Goal: Find specific page/section: Find specific page/section

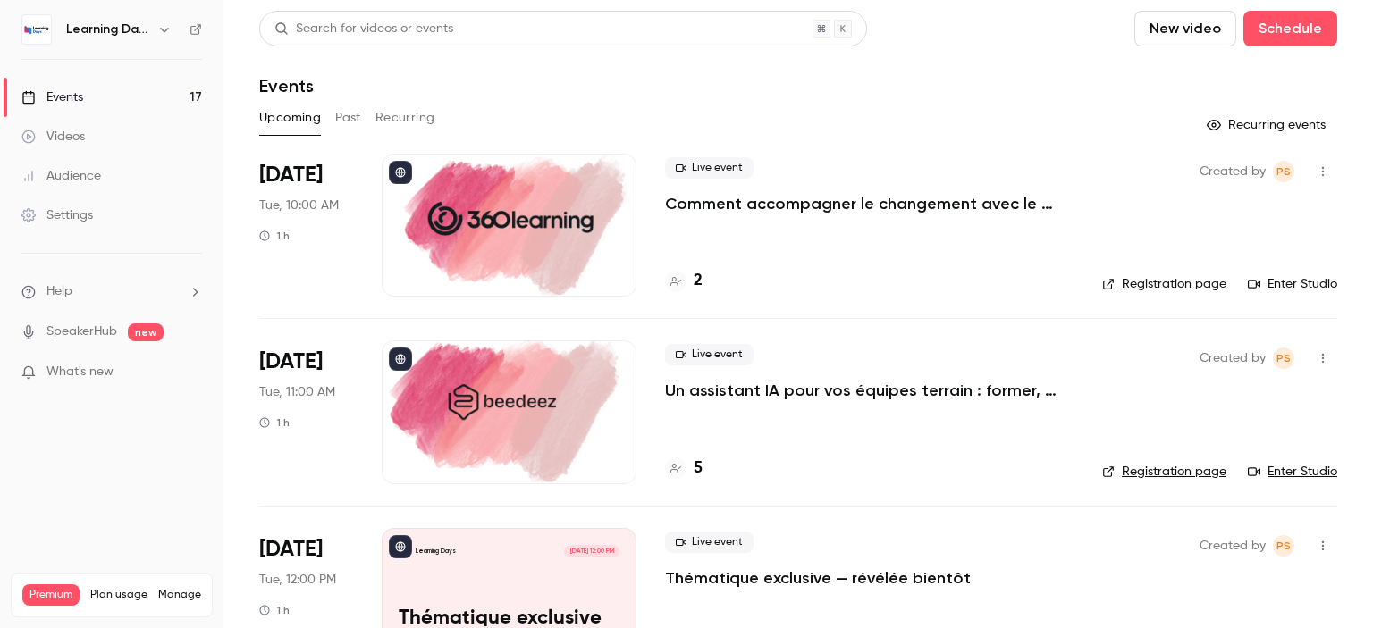
scroll to position [184, 0]
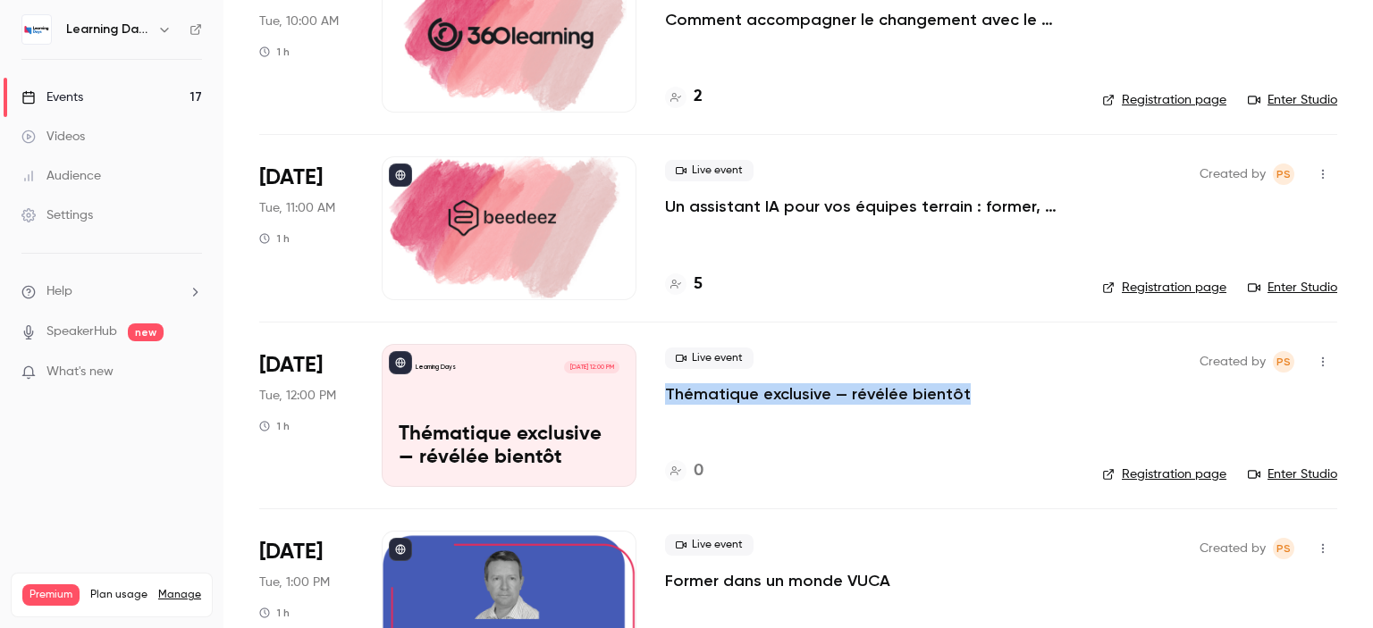
drag, startPoint x: 1023, startPoint y: 385, endPoint x: 665, endPoint y: 399, distance: 358.7
click at [665, 399] on div "Live event Thématique exclusive — révélée bientôt" at bounding box center [869, 376] width 408 height 57
copy p "Thématique exclusive — révélée bientôt"
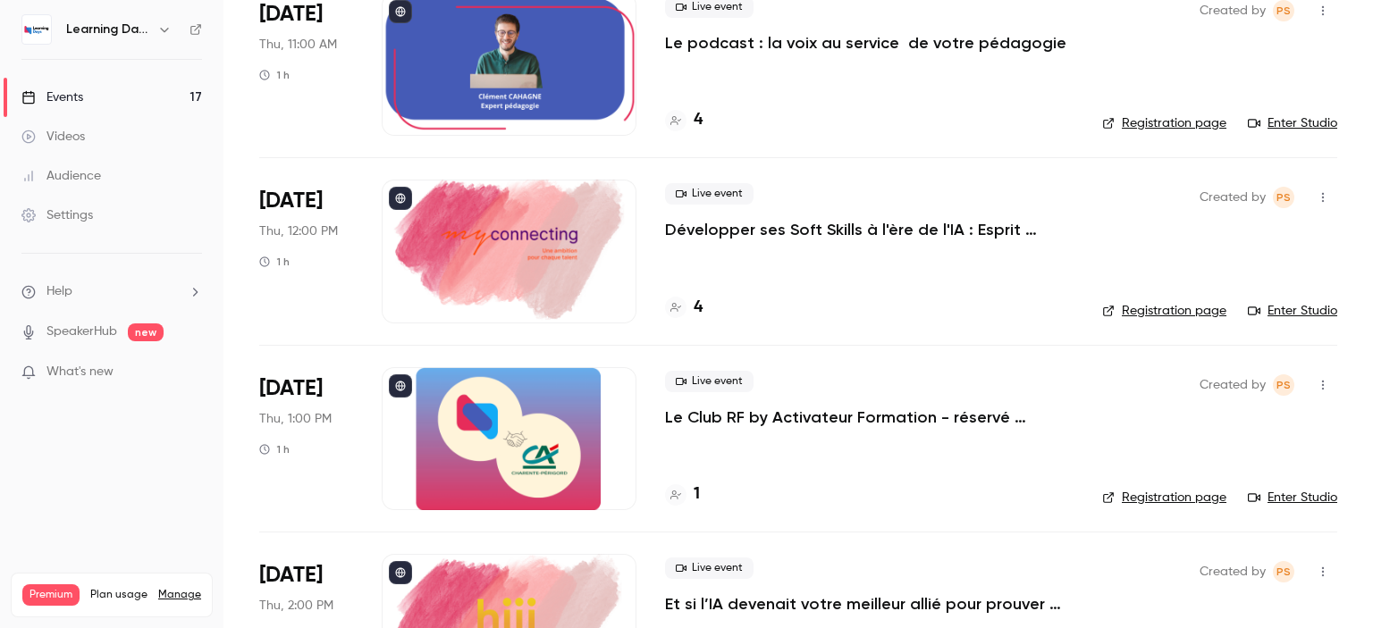
scroll to position [2147, 0]
